Goal: Find specific page/section: Find specific page/section

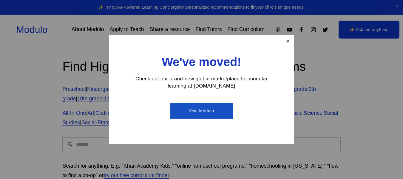
click at [292, 41] on link "Close" at bounding box center [287, 41] width 10 height 10
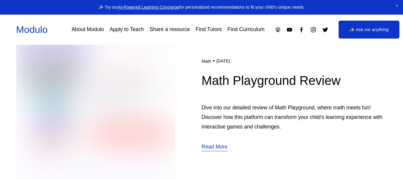
scroll to position [193, 0]
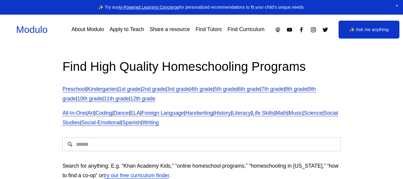
scroll to position [3, 0]
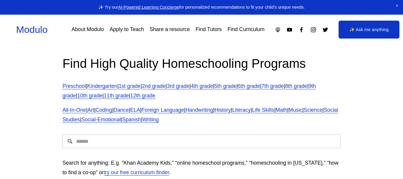
click at [307, 86] on link "8th grade" at bounding box center [296, 86] width 22 height 6
